Goal: Information Seeking & Learning: Learn about a topic

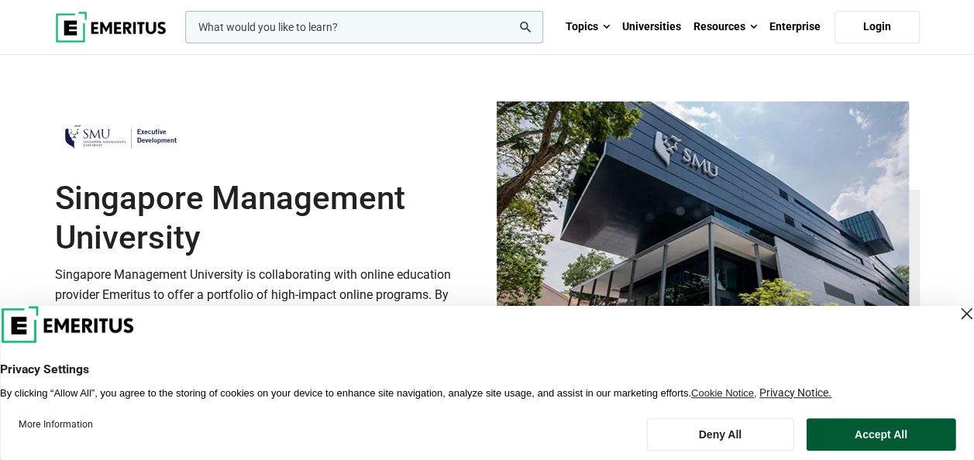
click at [837, 440] on button "Accept All" at bounding box center [880, 434] width 149 height 33
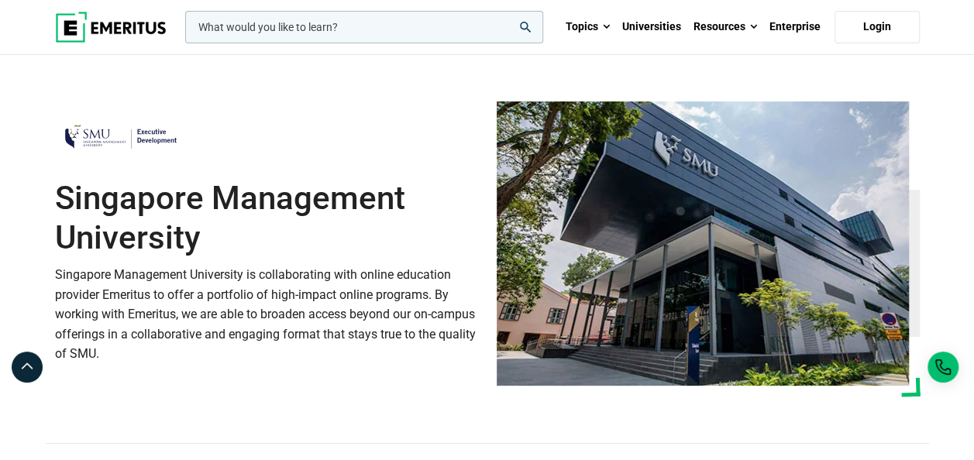
click at [259, 28] on input "woocommerce-product-search-field-0" at bounding box center [364, 27] width 358 height 33
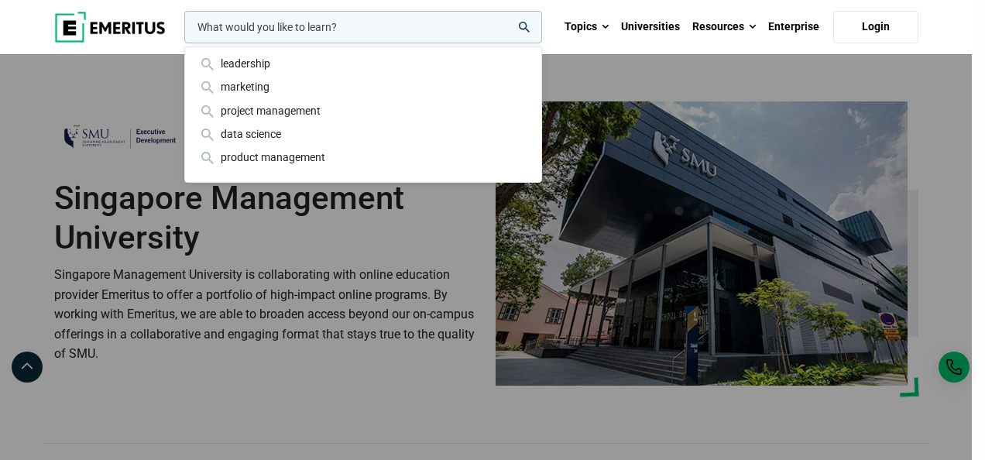
click at [314, 43] on div "leadership marketing project management data science product management" at bounding box center [361, 27] width 361 height 33
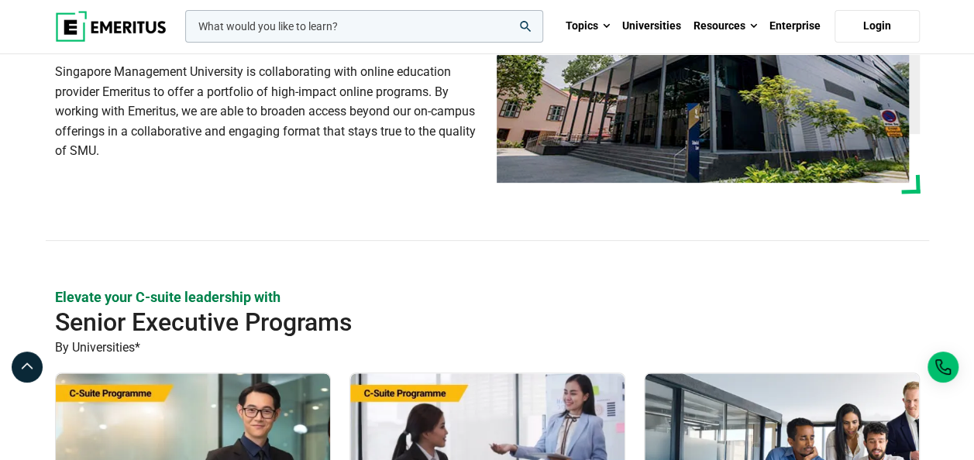
scroll to position [310, 0]
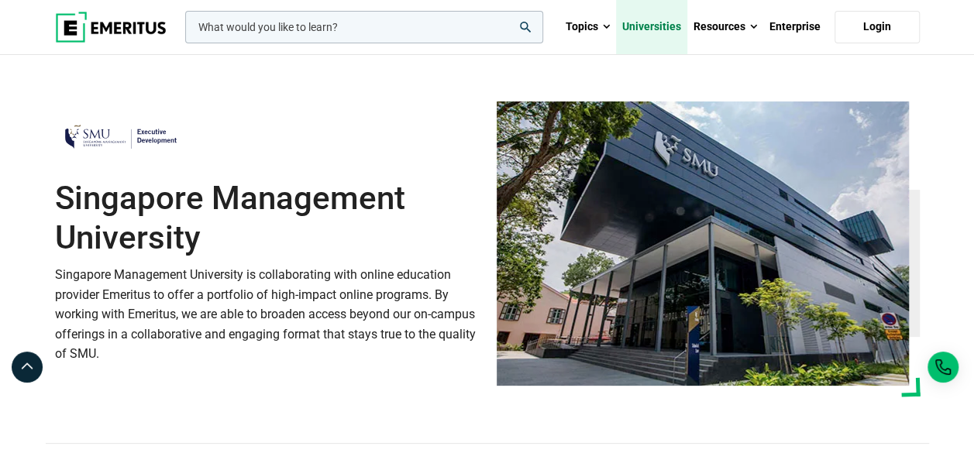
click at [671, 25] on link "Universities" at bounding box center [651, 27] width 71 height 54
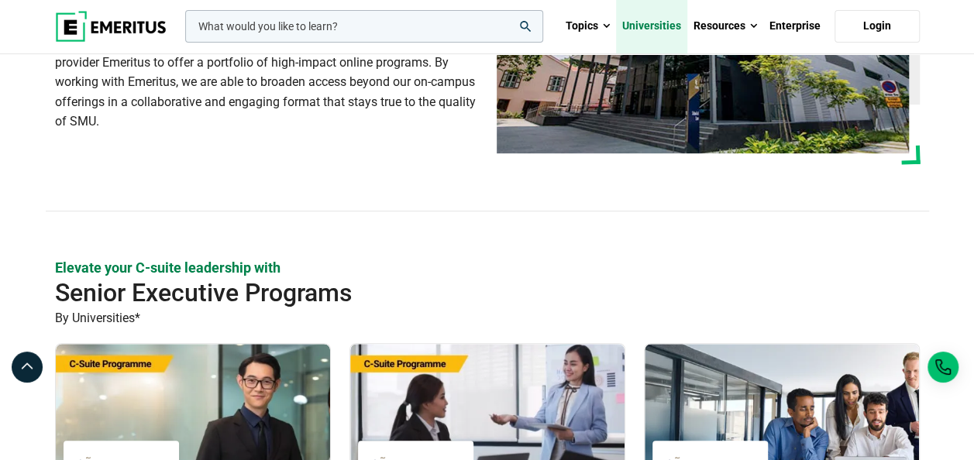
scroll to position [387, 0]
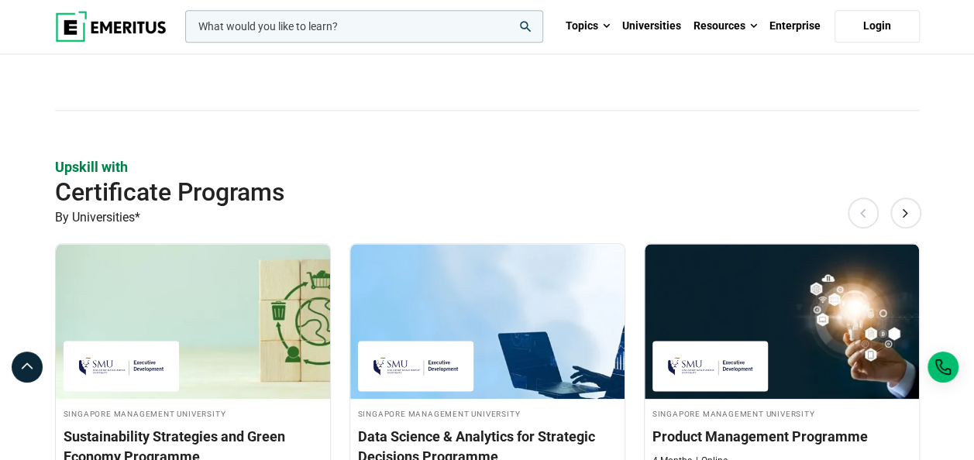
scroll to position [852, 0]
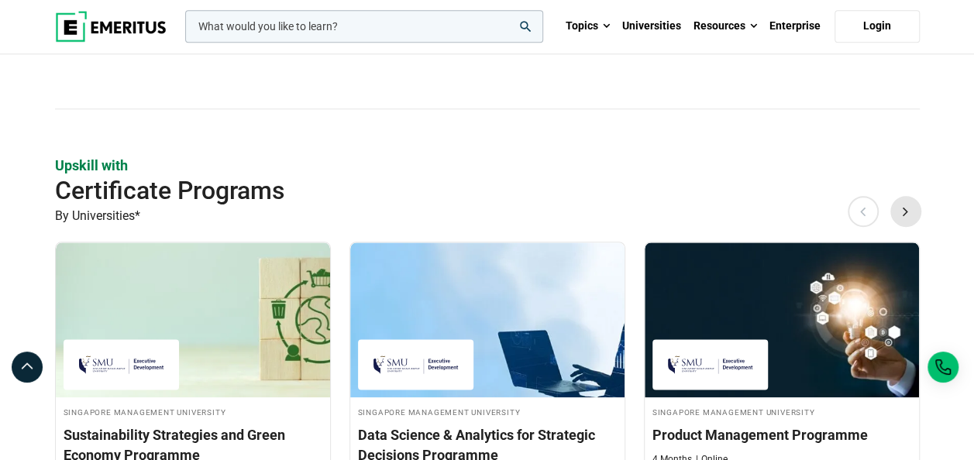
click at [910, 215] on button "Next" at bounding box center [905, 210] width 31 height 31
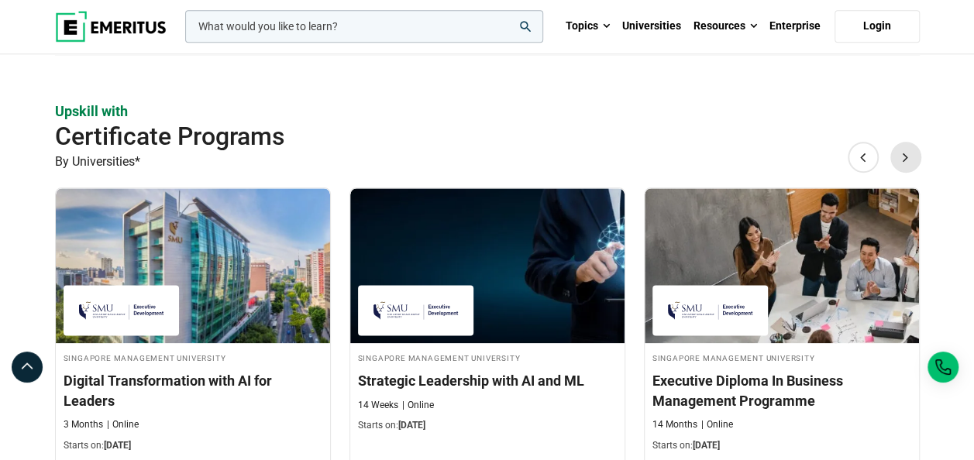
scroll to position [929, 0]
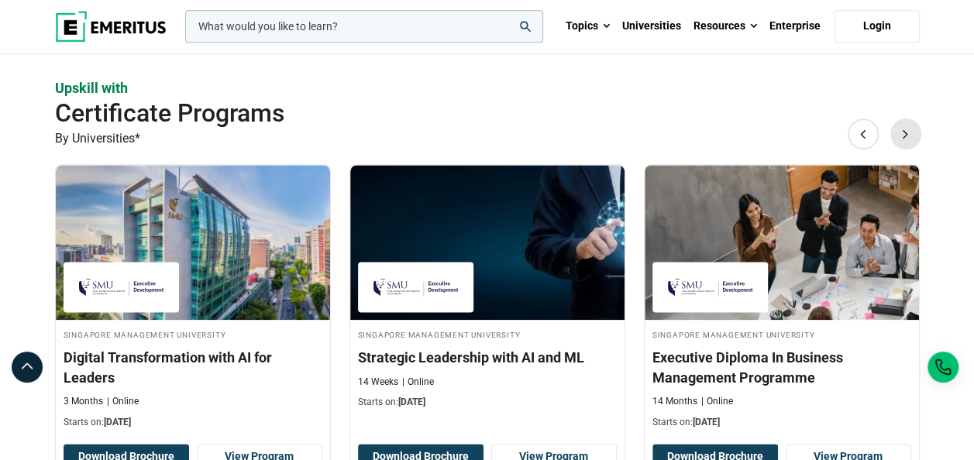
click at [909, 132] on button "Next" at bounding box center [905, 133] width 31 height 31
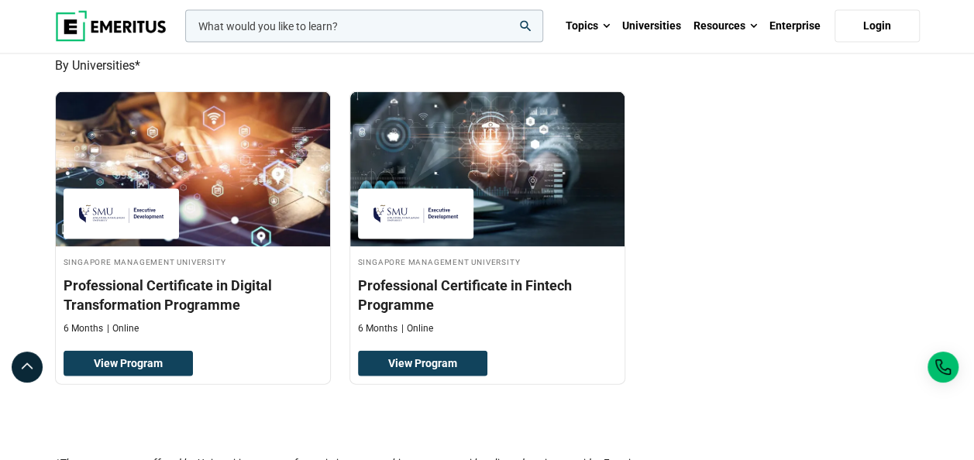
scroll to position [1162, 0]
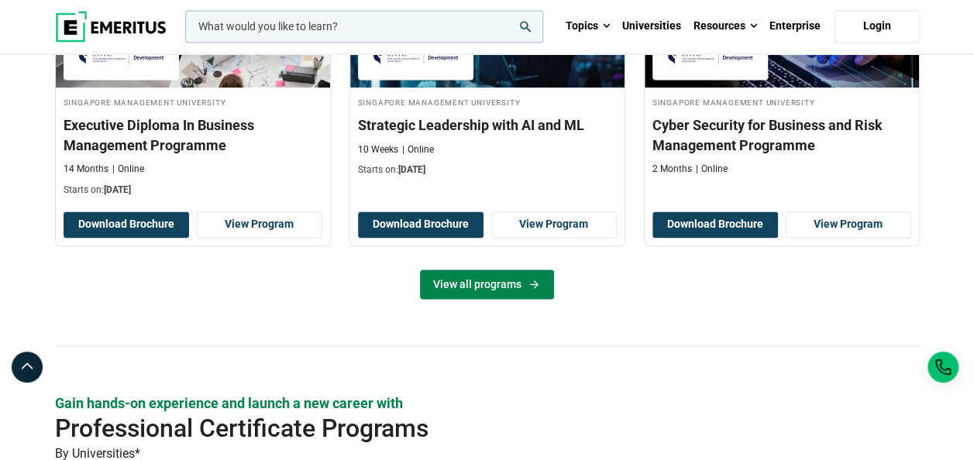
click at [500, 284] on link "View all programs" at bounding box center [487, 284] width 134 height 29
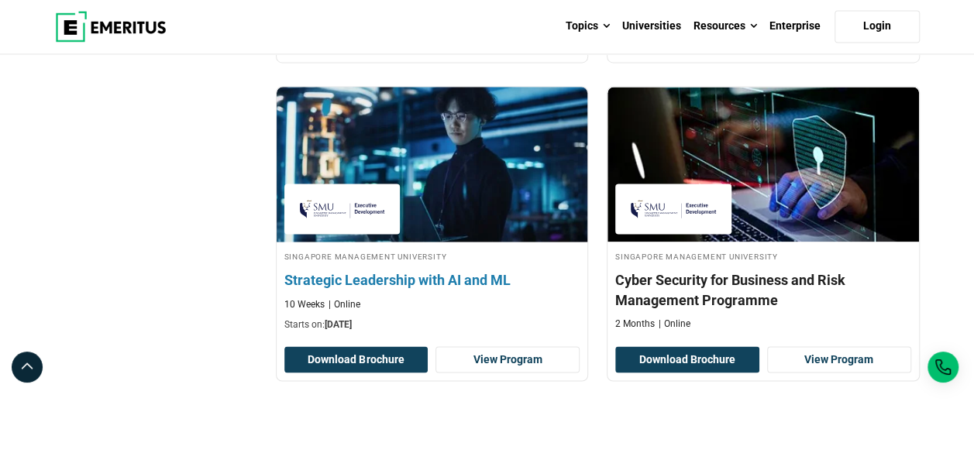
scroll to position [1239, 0]
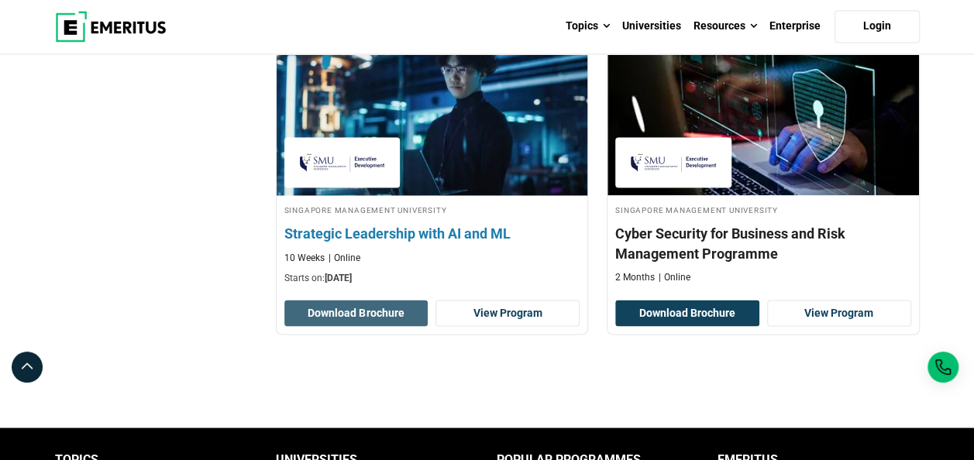
click at [384, 305] on button "Download Brochure" at bounding box center [356, 313] width 144 height 26
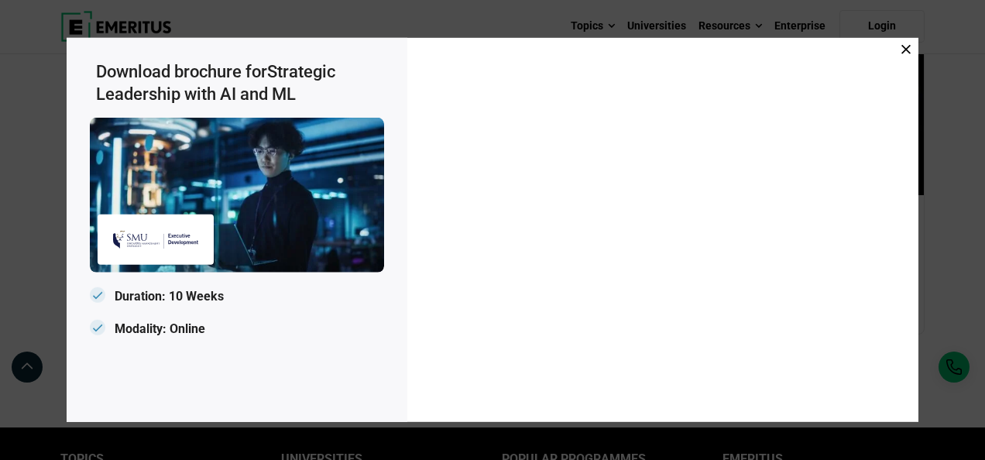
click at [908, 51] on icon at bounding box center [906, 49] width 9 height 9
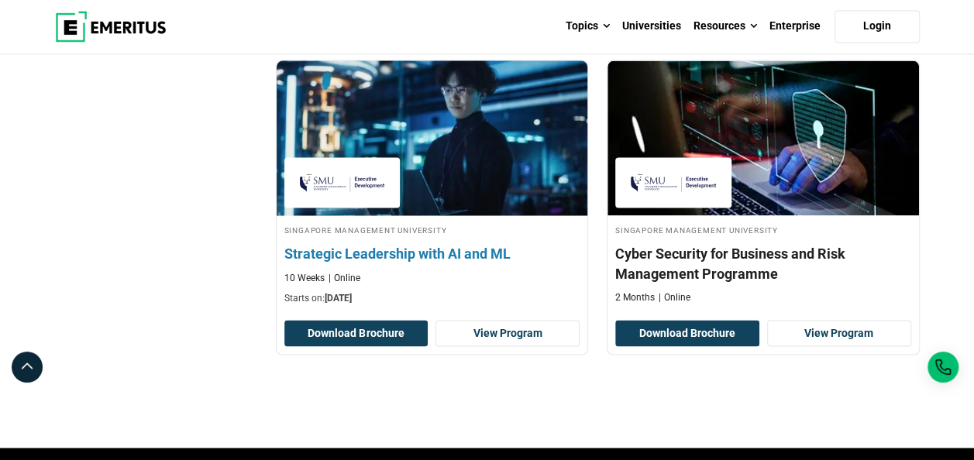
scroll to position [1317, 0]
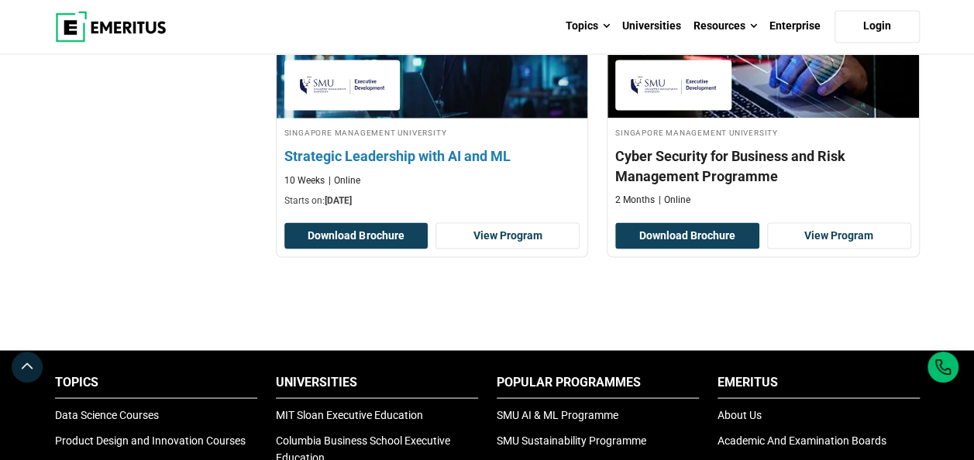
click at [442, 155] on h4 "Strategic Leadership with AI and ML" at bounding box center [432, 155] width 296 height 19
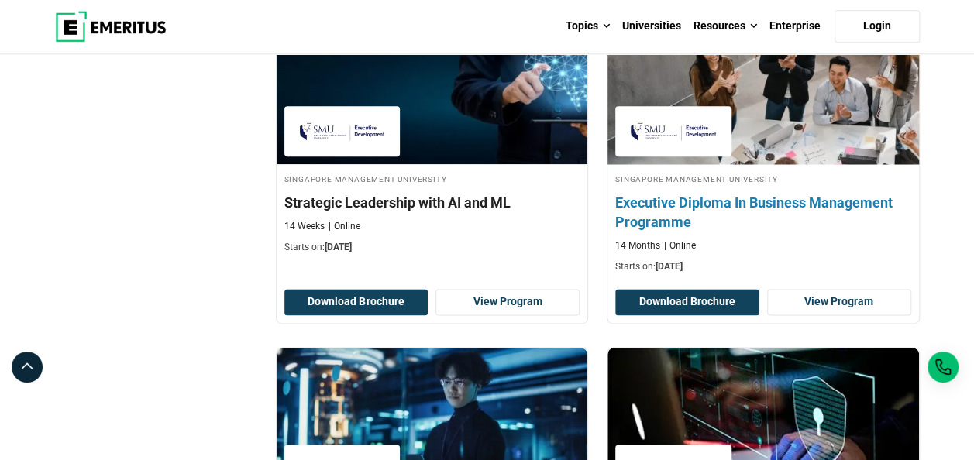
scroll to position [929, 0]
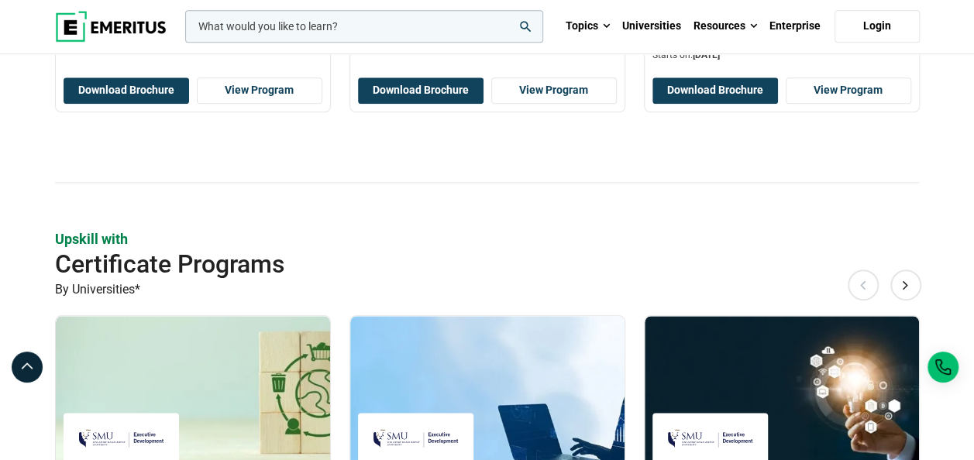
scroll to position [775, 0]
